Goal: Task Accomplishment & Management: Use online tool/utility

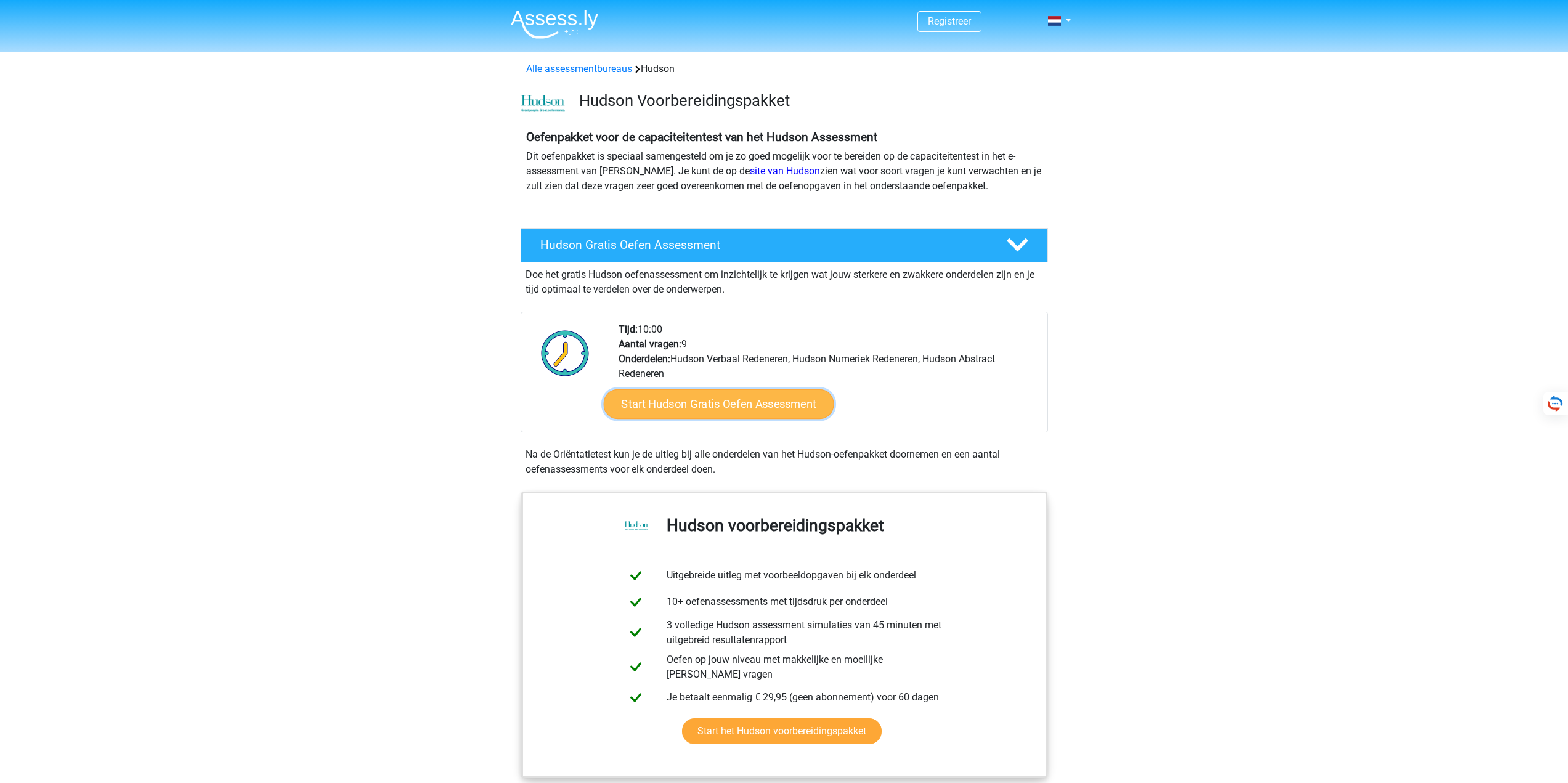
click at [794, 410] on link "Start Hudson Gratis Oefen Assessment" at bounding box center [717, 404] width 230 height 30
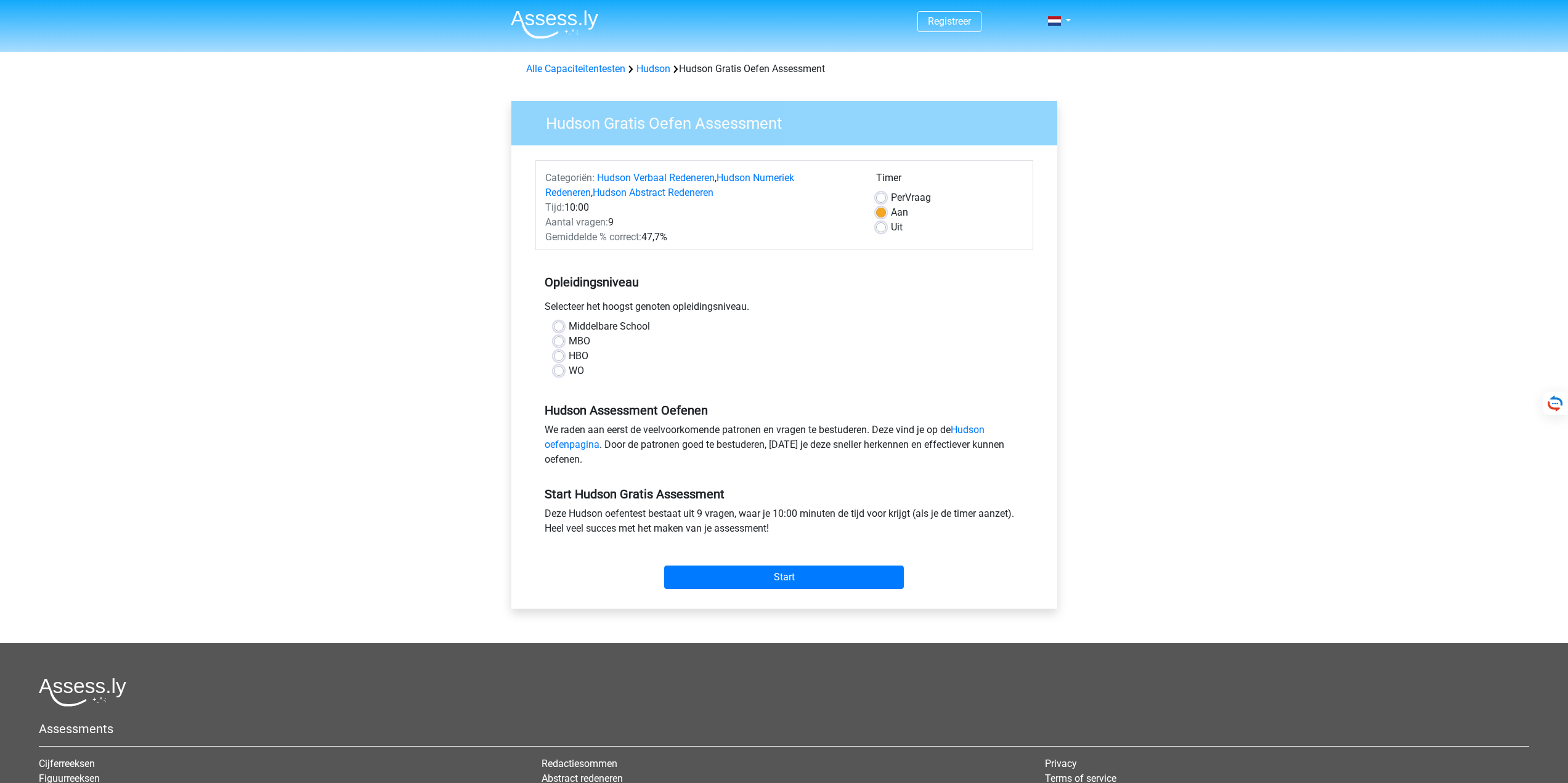
click at [885, 199] on div "Per Vraag" at bounding box center [949, 198] width 147 height 15
click at [890, 195] on label "Per Vraag" at bounding box center [910, 198] width 40 height 15
click at [881, 195] on input "Per Vraag" at bounding box center [881, 196] width 10 height 12
radio input "true"
click at [926, 240] on div "Timer Per Vraag Aan Uit" at bounding box center [949, 207] width 165 height 74
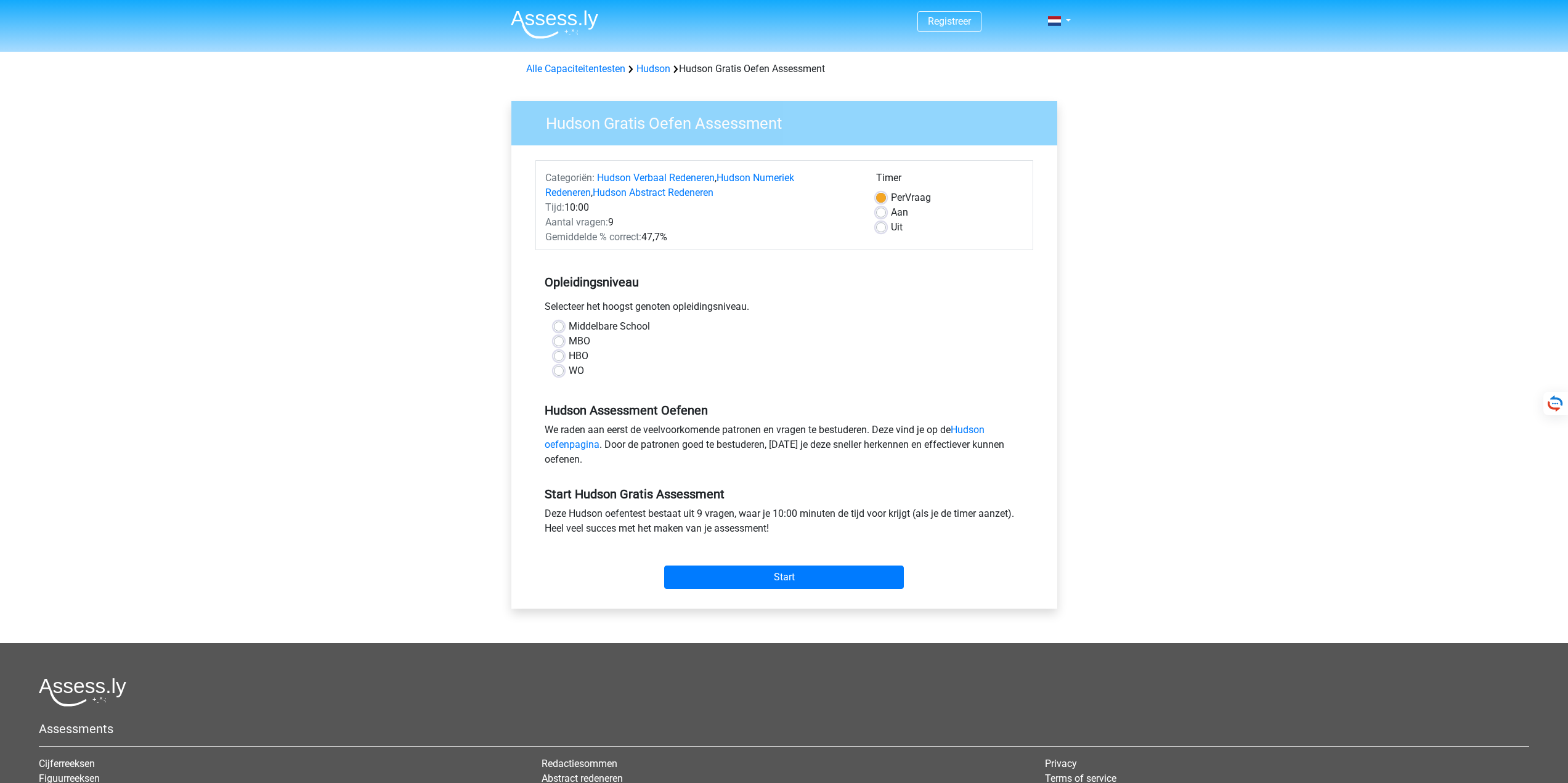
click at [890, 213] on label "Aan" at bounding box center [899, 213] width 17 height 15
click at [883, 213] on input "Aan" at bounding box center [881, 211] width 10 height 12
radio input "true"
click at [569, 357] on label "HBO" at bounding box center [579, 356] width 20 height 15
click at [561, 357] on input "HBO" at bounding box center [559, 354] width 10 height 12
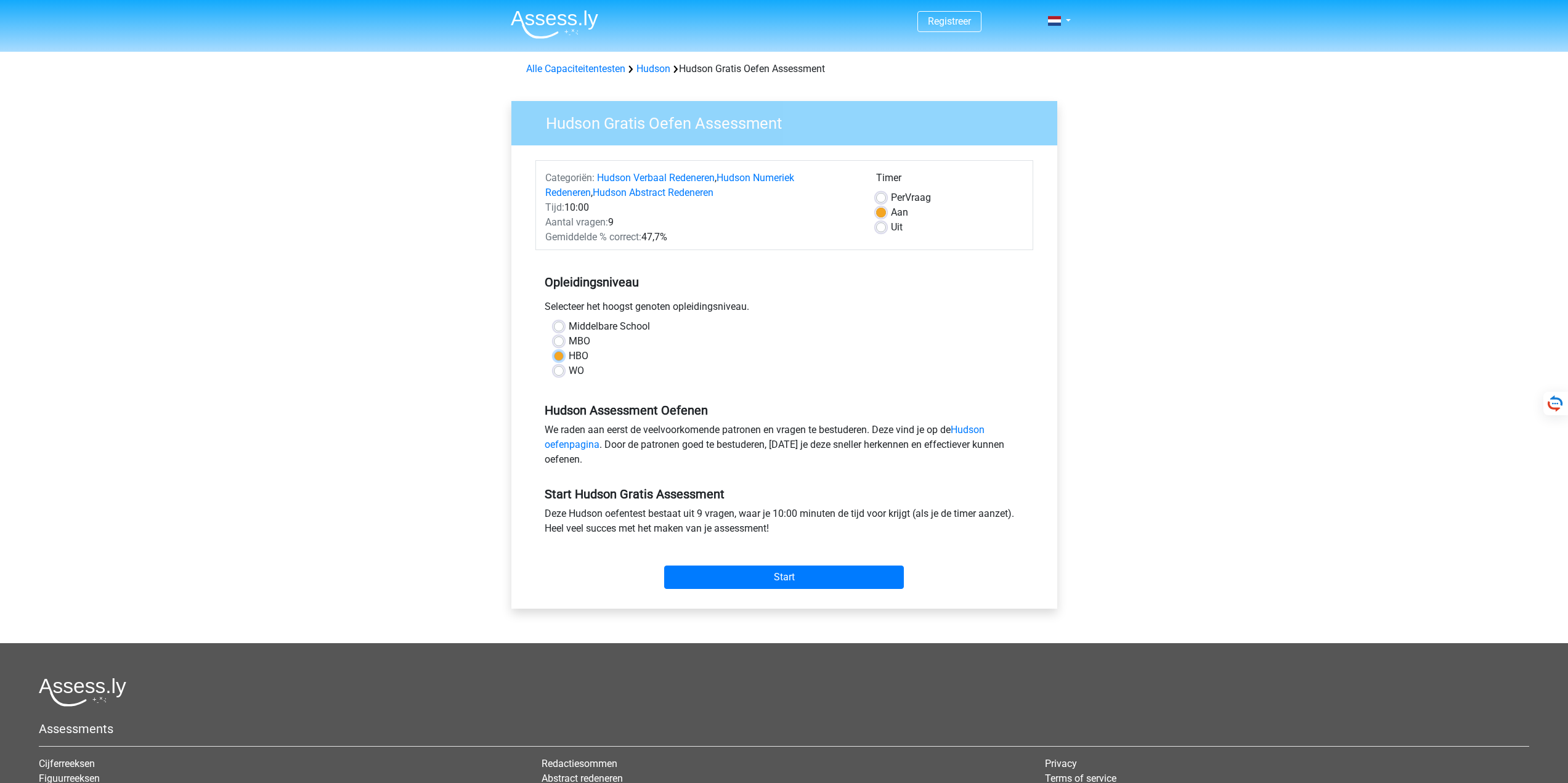
radio input "true"
click at [563, 370] on div "WO" at bounding box center [784, 371] width 461 height 15
click at [556, 362] on div "HBO" at bounding box center [784, 356] width 461 height 15
click at [565, 370] on div "WO" at bounding box center [784, 371] width 461 height 15
click at [565, 373] on div "WO" at bounding box center [784, 371] width 461 height 15
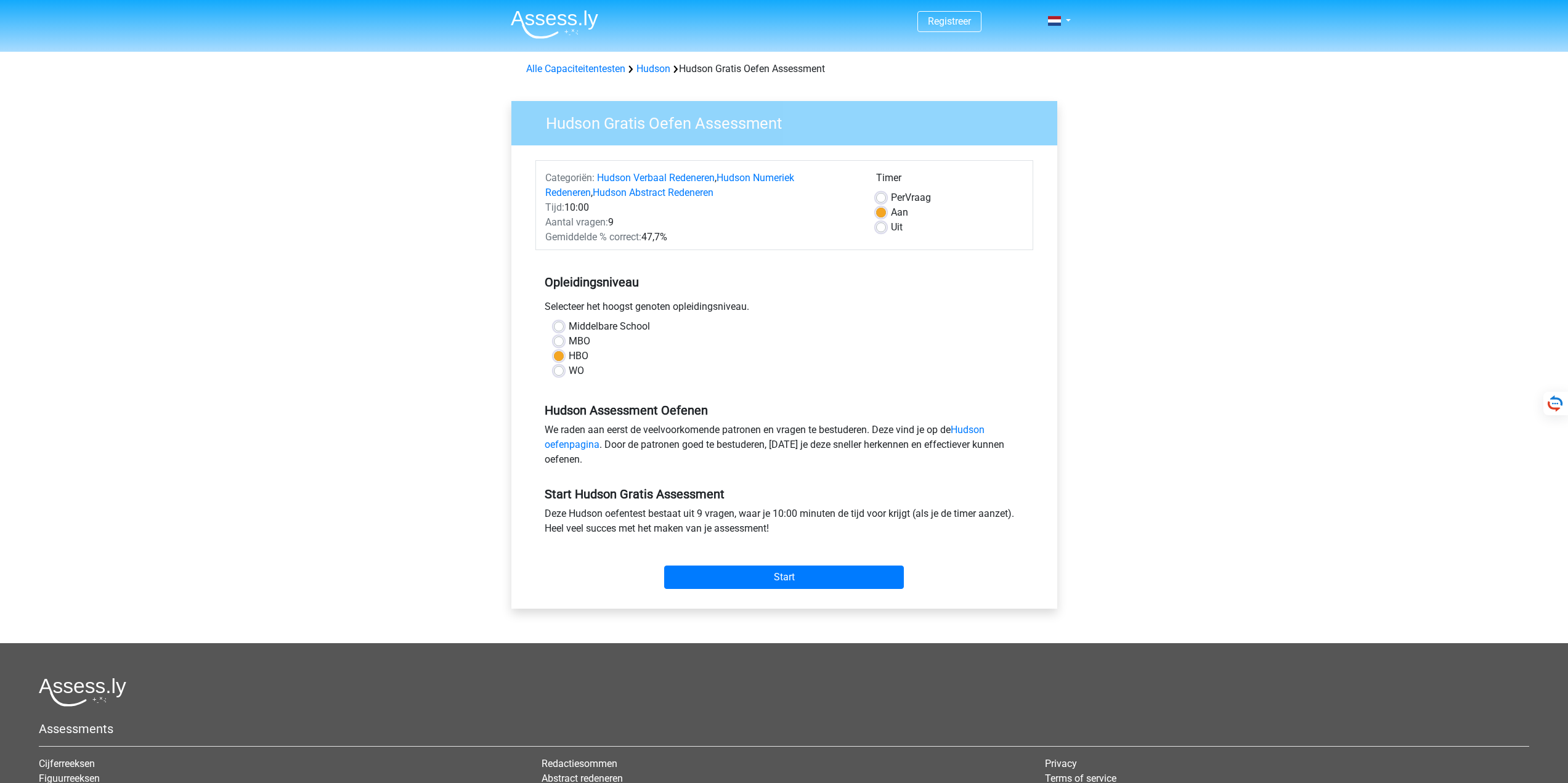
click at [569, 369] on label "WO" at bounding box center [576, 371] width 16 height 15
click at [560, 369] on input "WO" at bounding box center [559, 369] width 10 height 12
radio input "true"
click at [809, 567] on input "Start" at bounding box center [784, 577] width 239 height 23
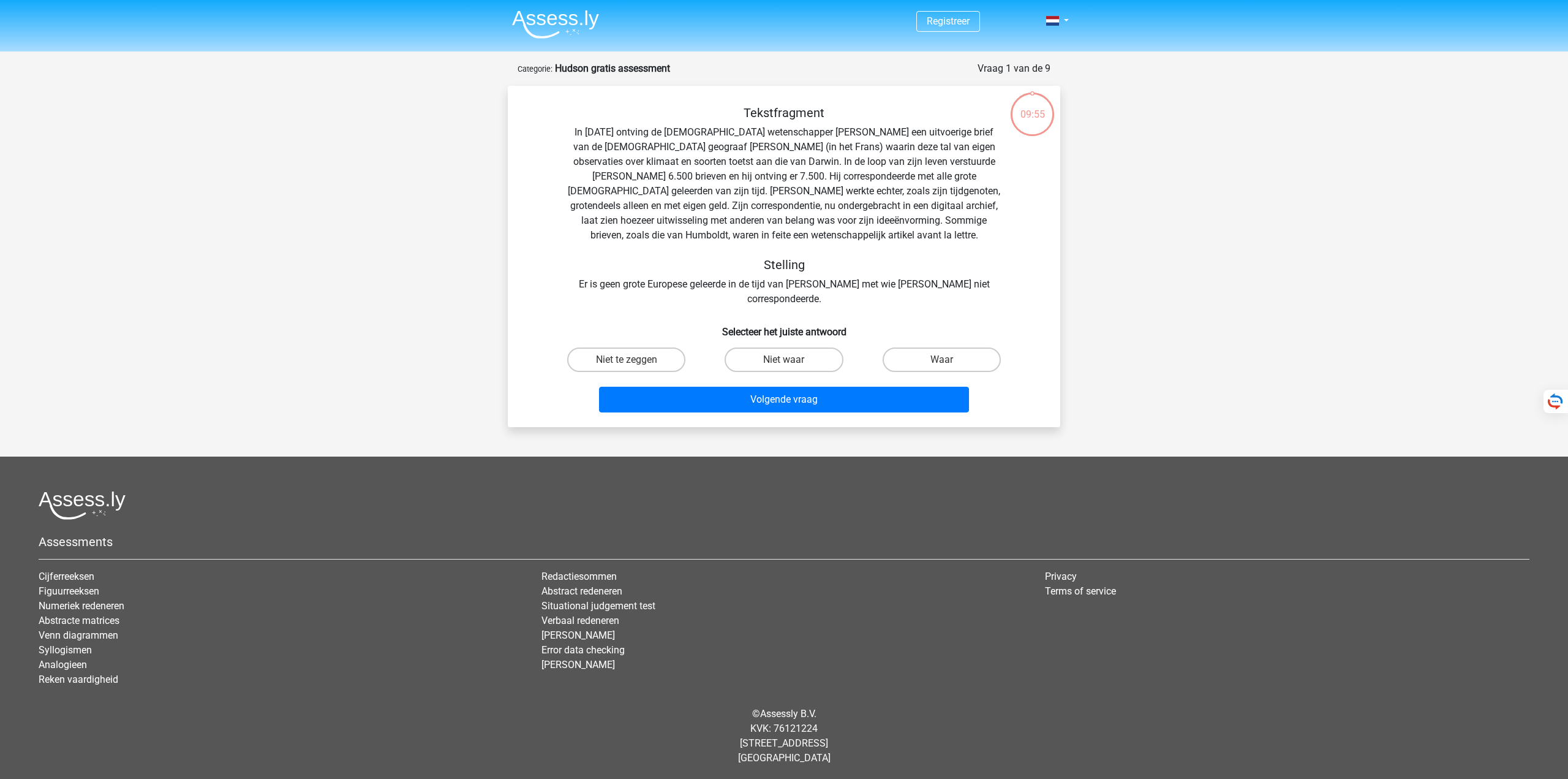
drag, startPoint x: 1052, startPoint y: 2, endPoint x: 1058, endPoint y: 20, distance: 19.0
click at [1052, 5] on nav "Registreer Login" at bounding box center [784, 22] width 564 height 40
click at [1059, 21] on span at bounding box center [1052, 21] width 13 height 10
click at [1098, 46] on header "Registreer" at bounding box center [784, 26] width 1568 height 51
click at [1057, 25] on span at bounding box center [1052, 21] width 13 height 10
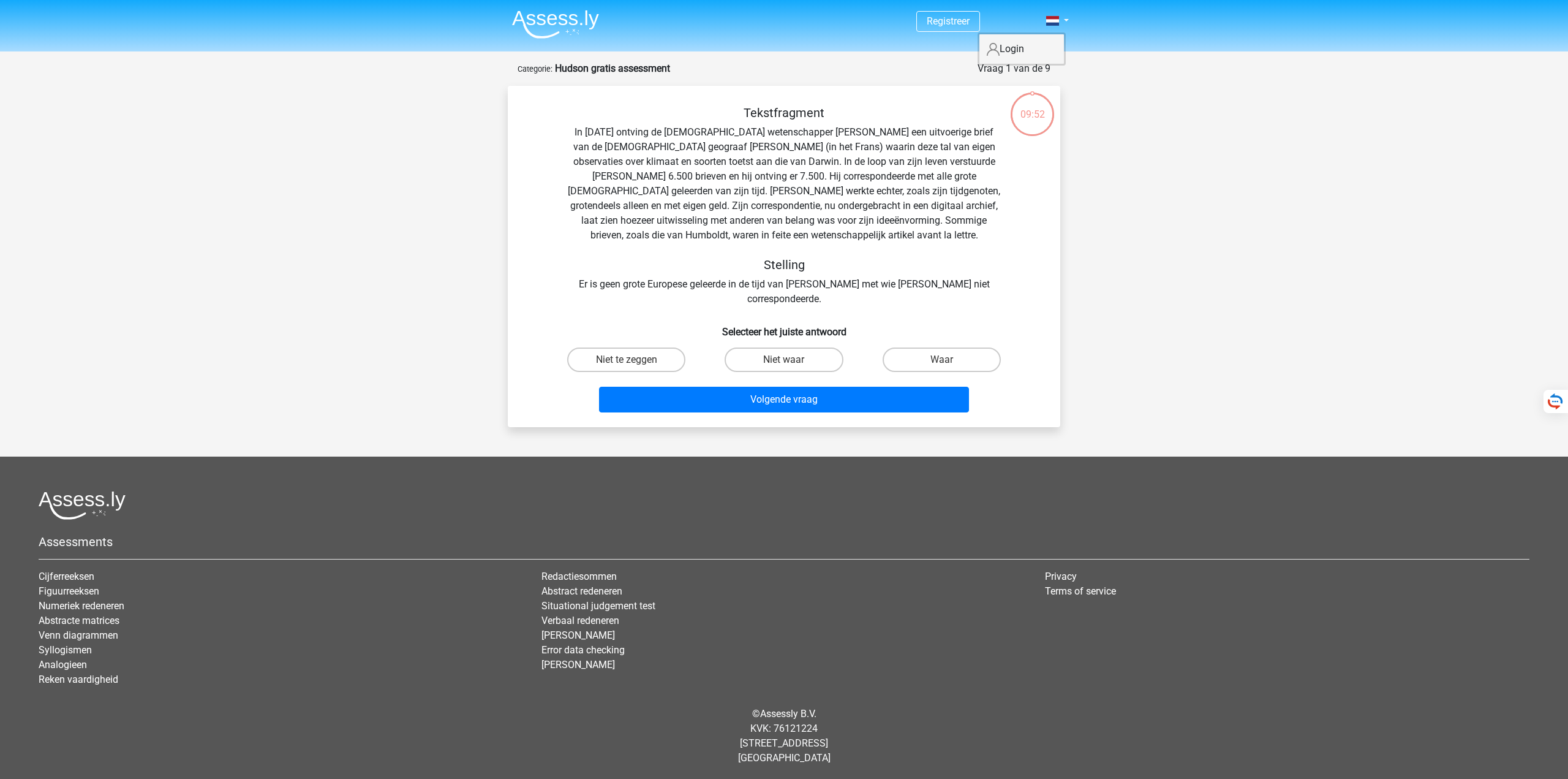
click at [381, 87] on div "Registreer" at bounding box center [784, 390] width 1568 height 780
click at [955, 349] on label "Waar" at bounding box center [941, 360] width 118 height 25
click at [949, 360] on input "Waar" at bounding box center [946, 364] width 8 height 8
radio input "true"
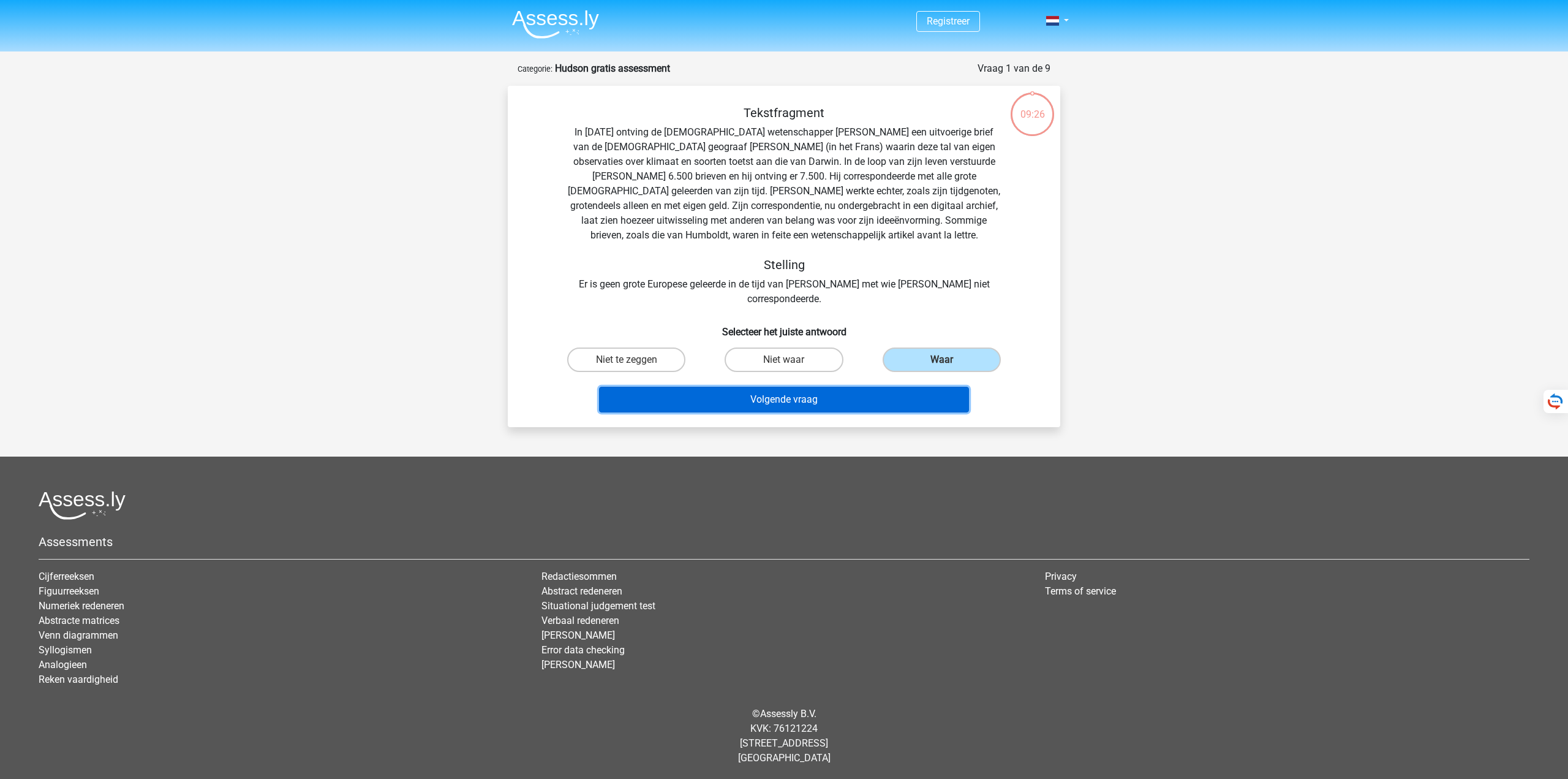
click at [830, 398] on button "Volgende vraag" at bounding box center [784, 399] width 370 height 26
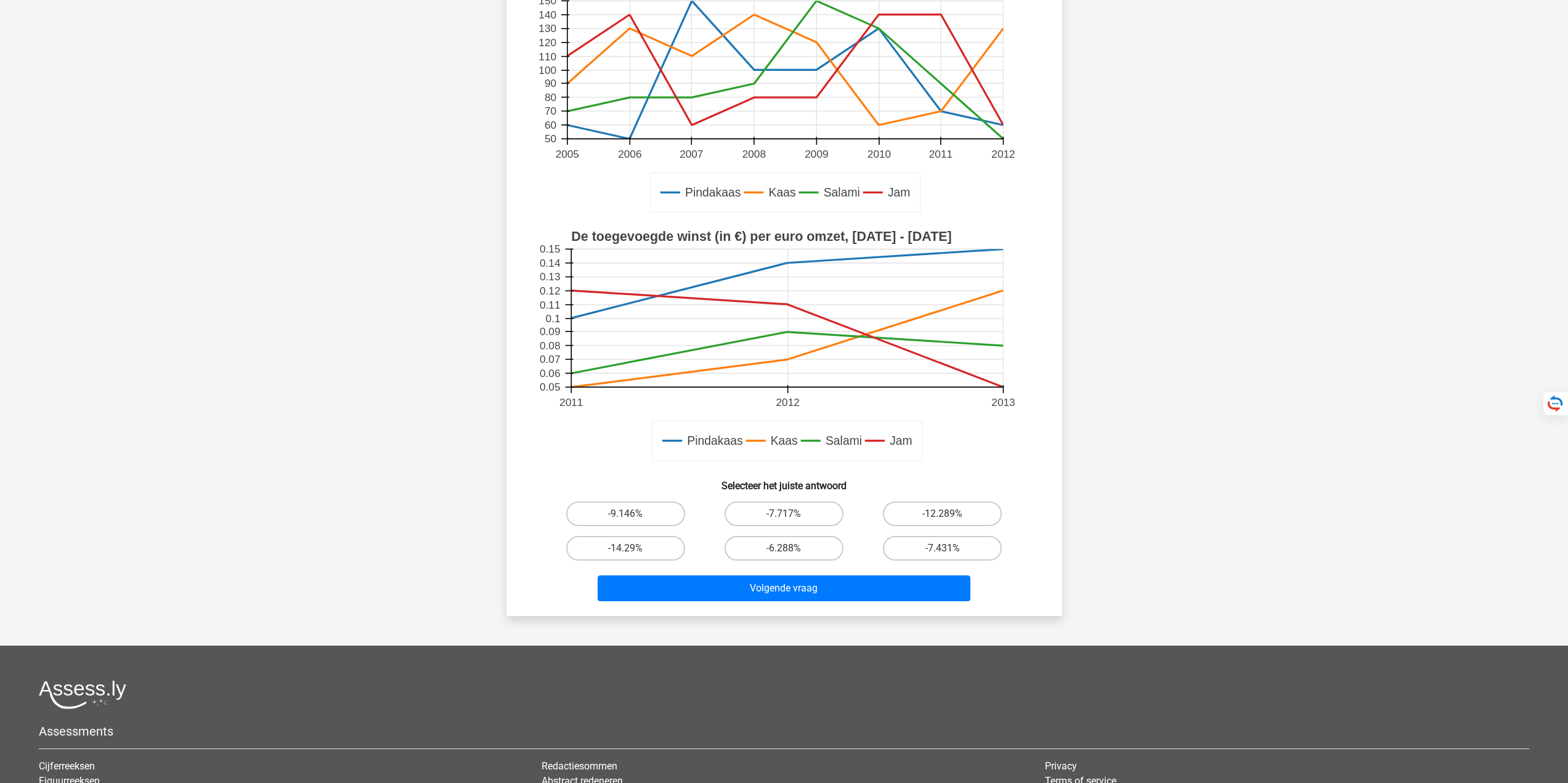
scroll to position [185, 0]
